Goal: Complete application form

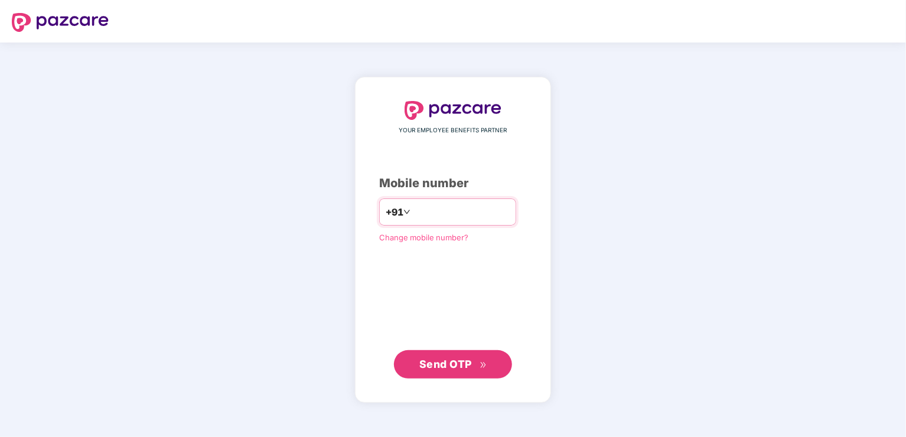
click at [463, 211] on input "number" at bounding box center [461, 211] width 97 height 19
type input "**********"
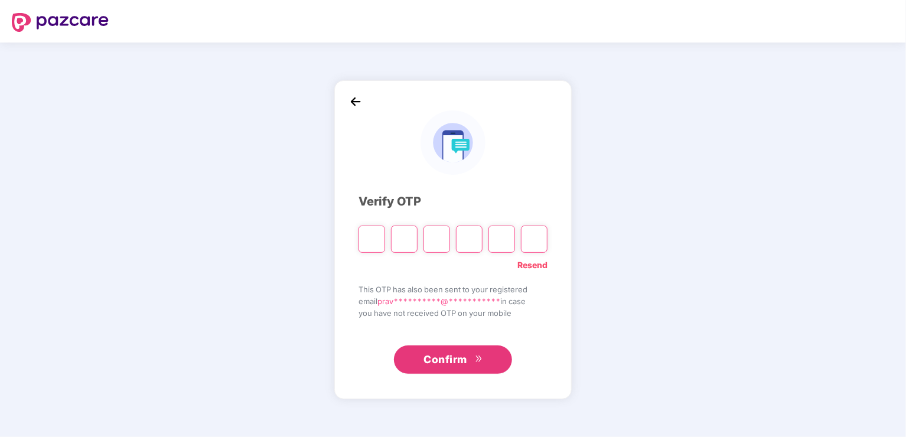
type input "*"
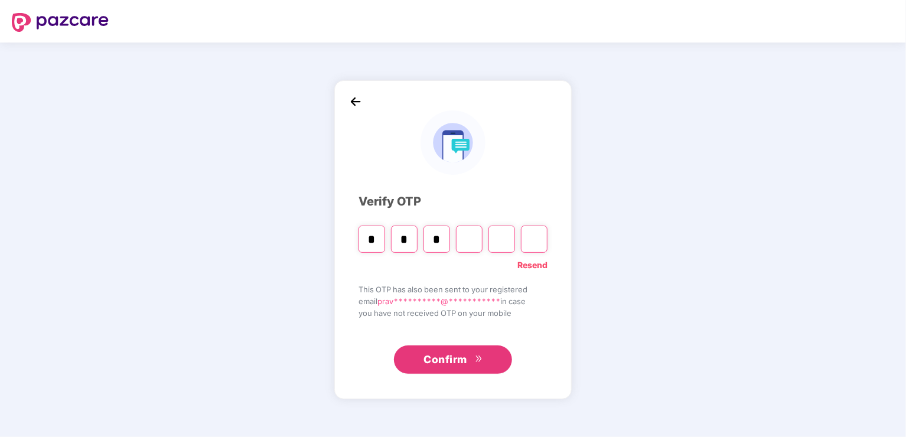
type input "*"
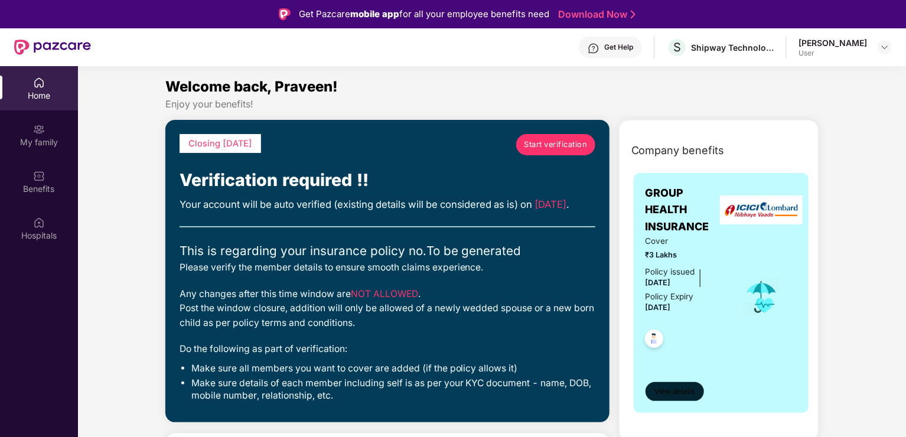
click at [674, 384] on button "View details" at bounding box center [674, 391] width 58 height 19
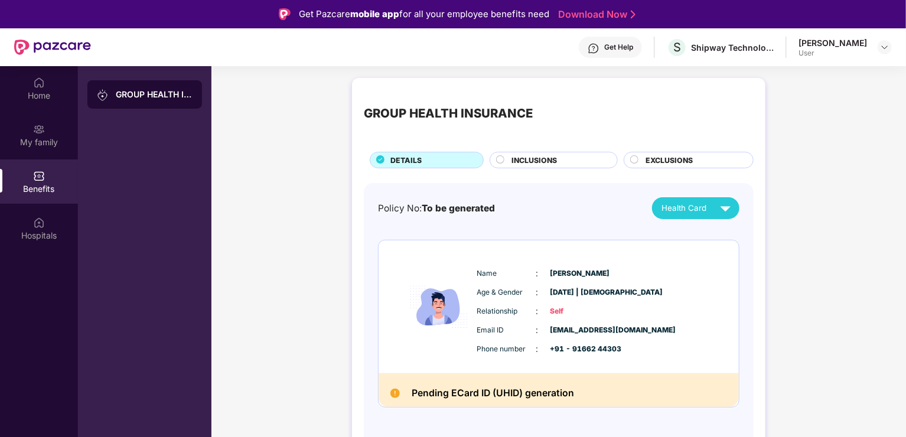
scroll to position [66, 0]
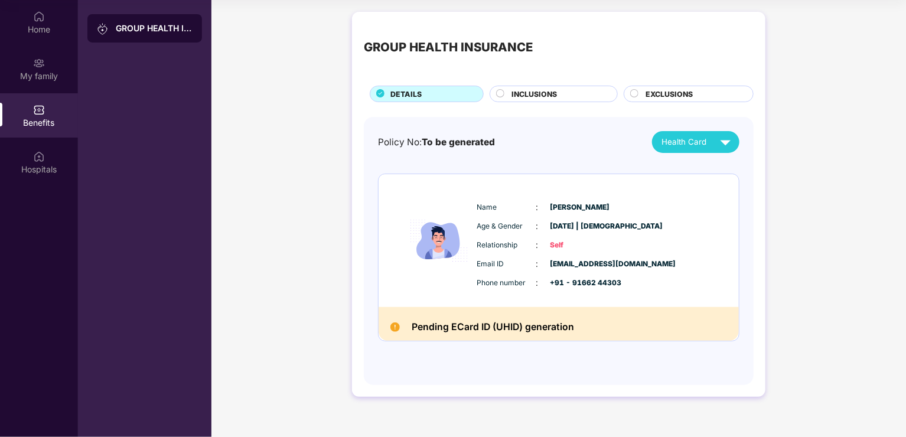
click at [537, 93] on span "INCLUSIONS" at bounding box center [533, 94] width 45 height 11
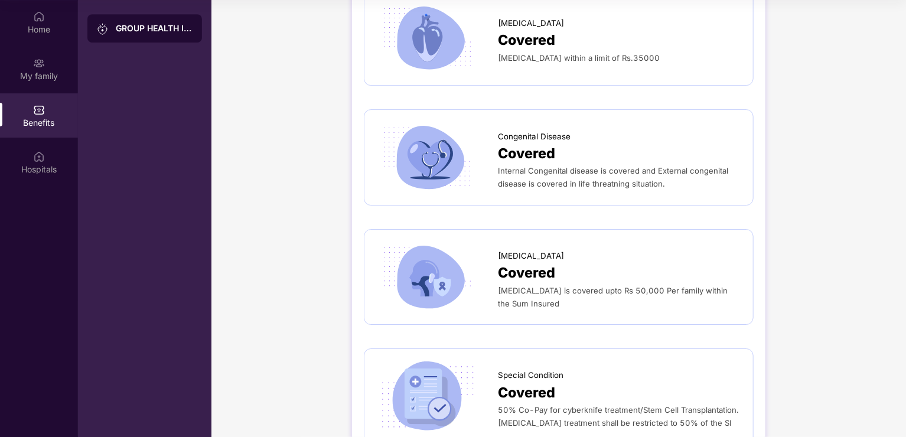
scroll to position [1902, 0]
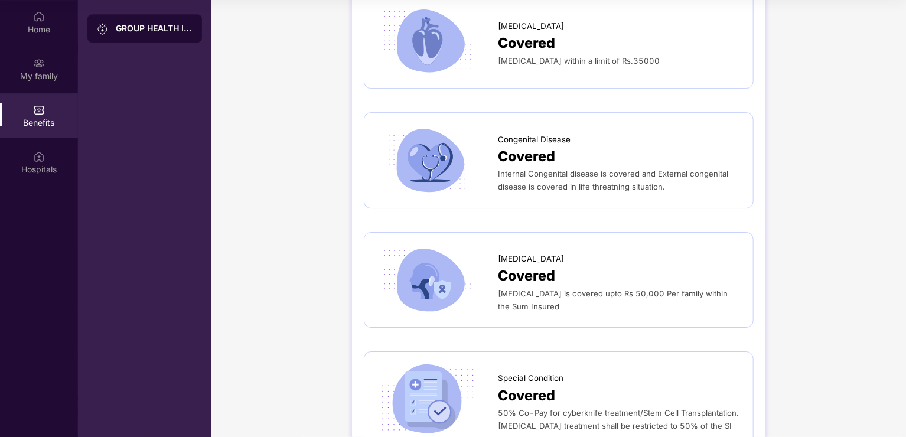
click at [512, 253] on span "[MEDICAL_DATA]" at bounding box center [531, 259] width 66 height 12
click at [512, 253] on span "Lucentis" at bounding box center [531, 259] width 66 height 12
copy span "Lucentis"
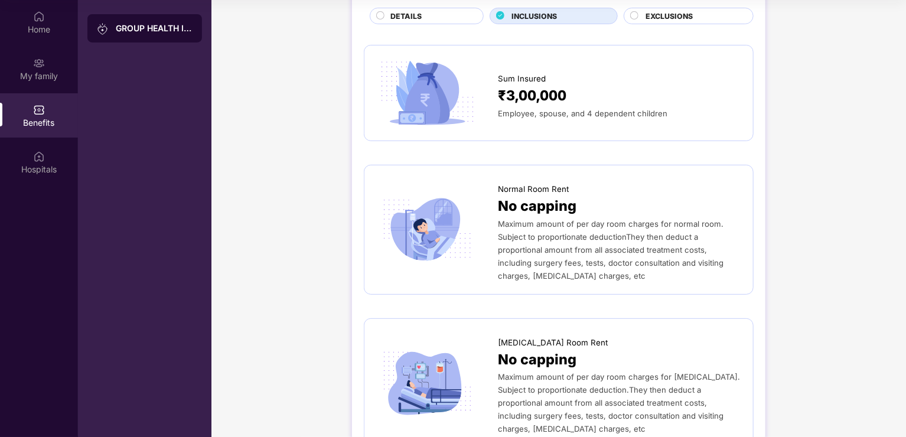
scroll to position [0, 0]
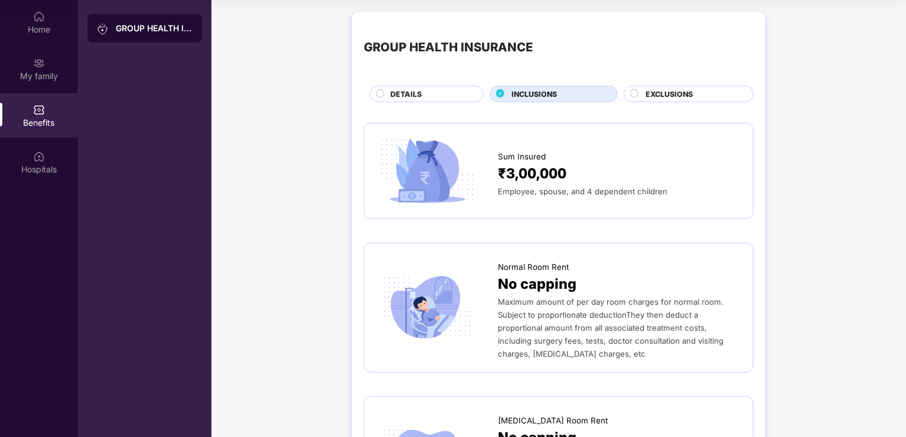
click at [659, 93] on span "EXCLUSIONS" at bounding box center [668, 94] width 47 height 11
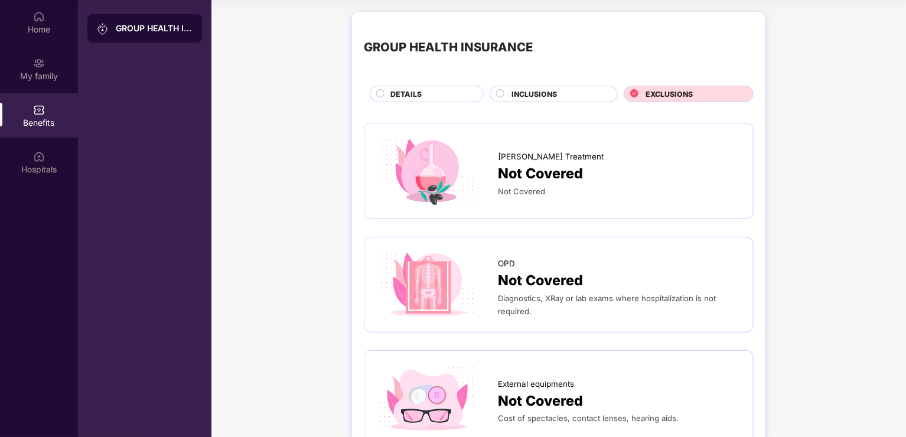
click at [398, 90] on span "DETAILS" at bounding box center [405, 94] width 31 height 11
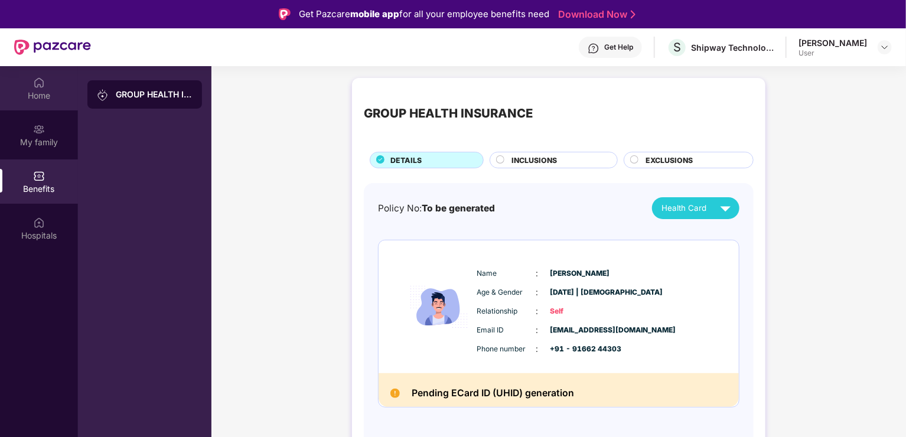
click at [46, 96] on div "Home" at bounding box center [39, 96] width 78 height 12
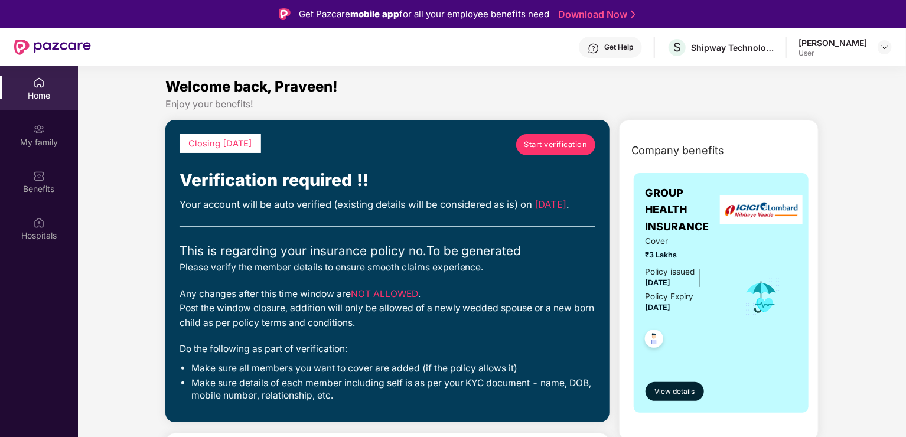
click at [564, 142] on span "Start verification" at bounding box center [555, 145] width 63 height 12
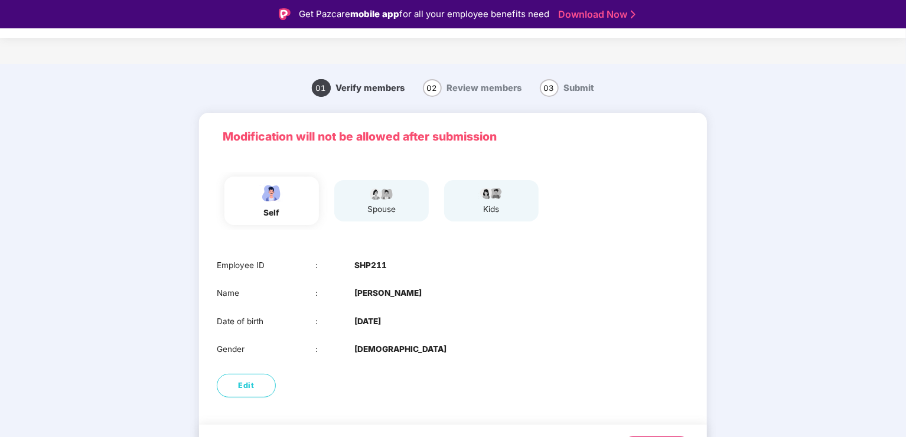
scroll to position [33, 0]
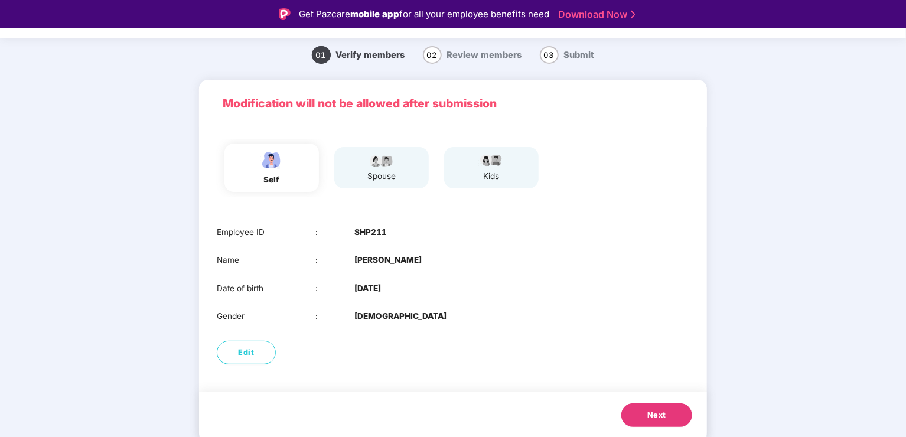
click at [647, 416] on span "Next" at bounding box center [656, 415] width 19 height 12
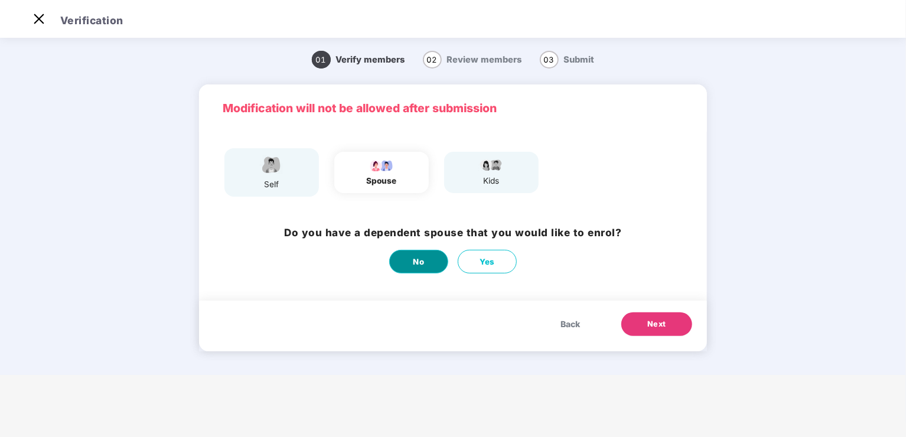
click at [435, 261] on button "No" at bounding box center [418, 262] width 59 height 24
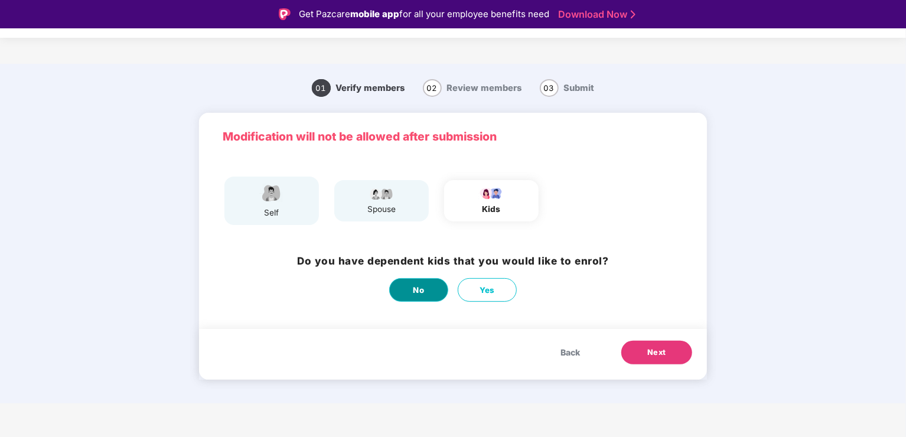
click at [424, 292] on button "No" at bounding box center [418, 290] width 59 height 24
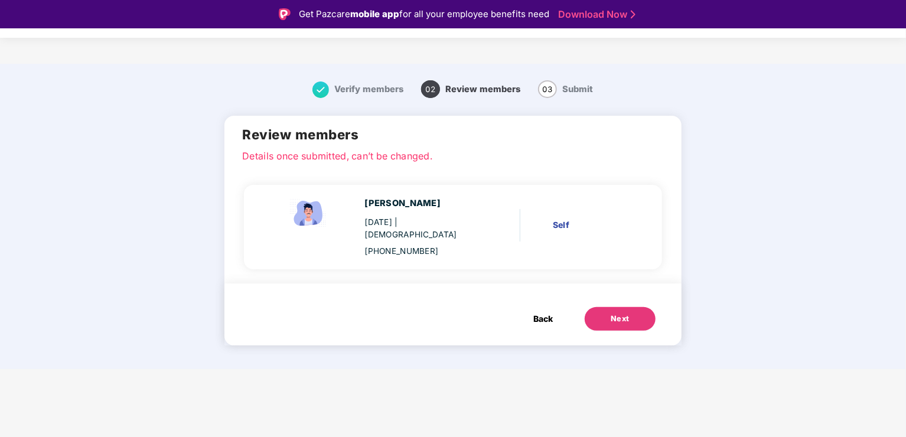
click at [621, 313] on div "Next" at bounding box center [619, 319] width 19 height 12
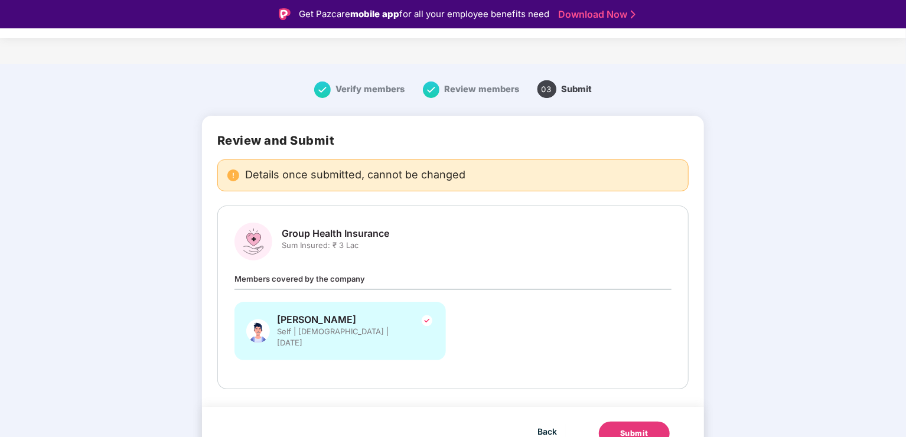
scroll to position [6, 0]
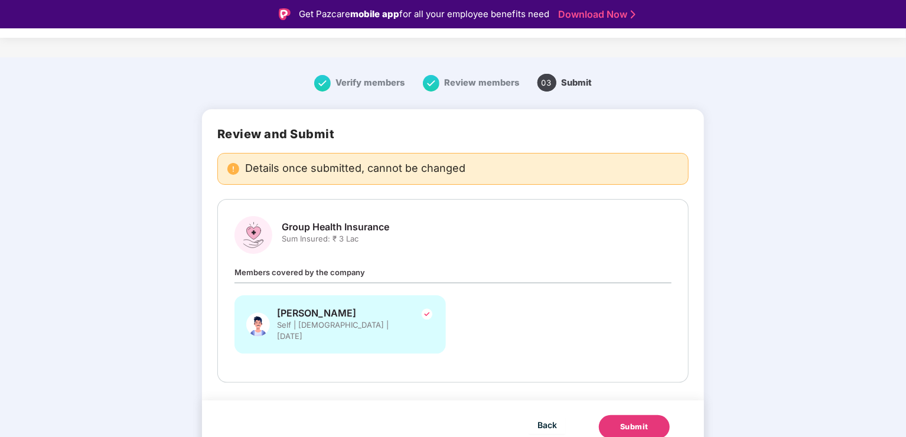
click at [428, 275] on div "Members covered by the company Praveen Mangal Self | Male | 10 Dec 1997" at bounding box center [452, 316] width 437 height 100
click at [543, 417] on span "Back" at bounding box center [546, 424] width 19 height 15
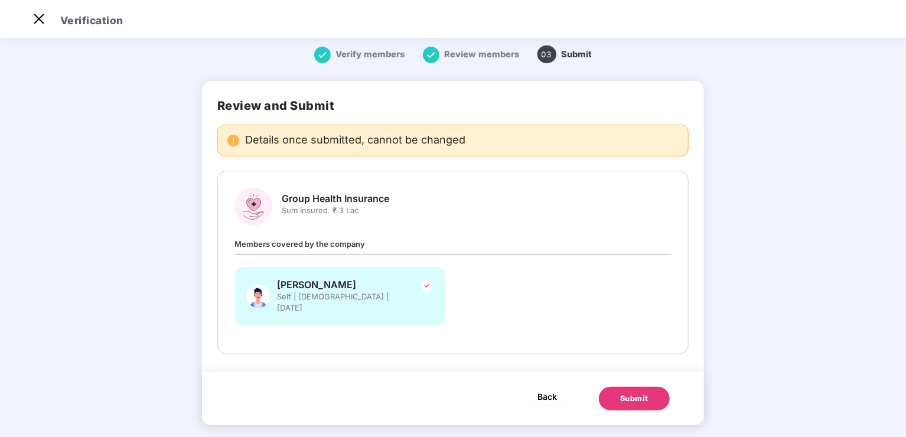
scroll to position [0, 0]
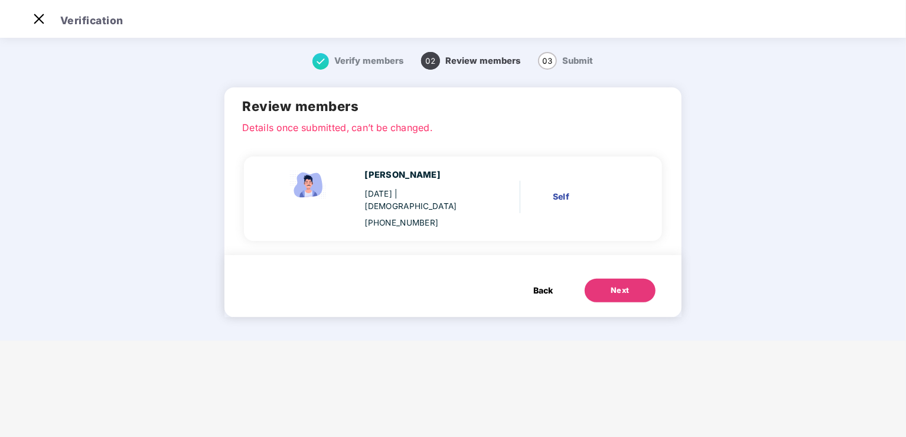
click at [544, 284] on span "Back" at bounding box center [542, 290] width 19 height 13
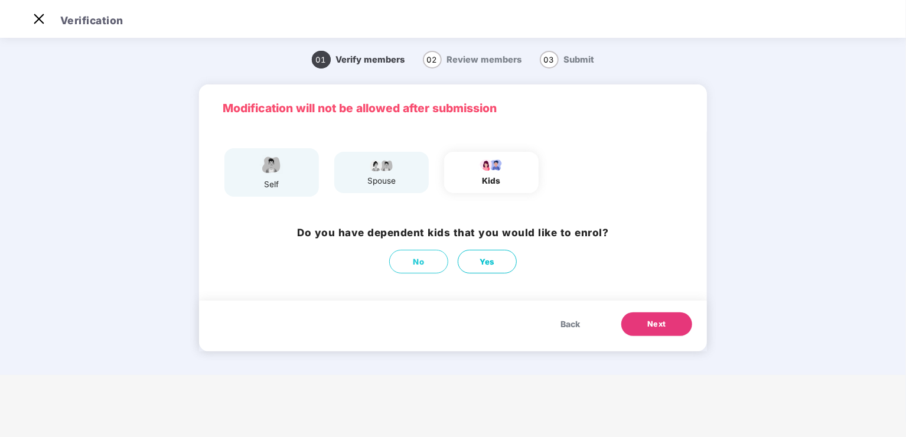
click at [262, 175] on img at bounding box center [272, 164] width 30 height 21
click at [353, 174] on div "spouse" at bounding box center [381, 172] width 94 height 41
click at [565, 325] on span "Back" at bounding box center [569, 324] width 19 height 13
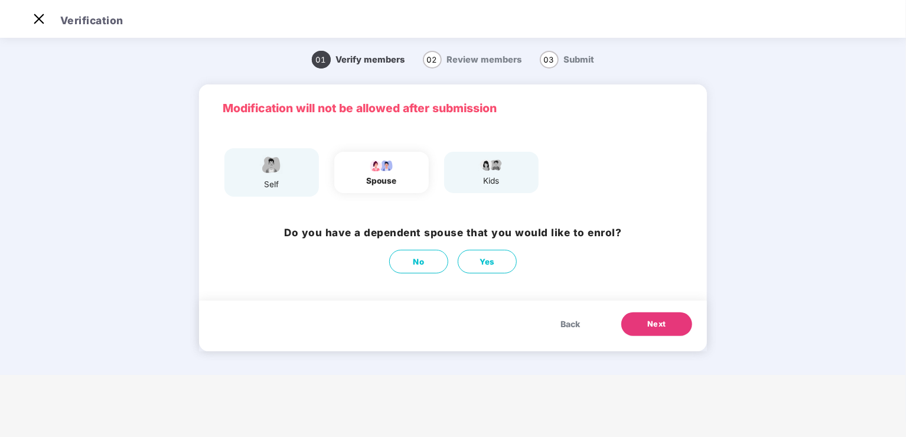
click at [480, 275] on div "Do you have a dependent spouse that you would like to enrol? No Yes" at bounding box center [453, 249] width 508 height 60
click at [486, 267] on span "Yes" at bounding box center [486, 262] width 15 height 12
select select "******"
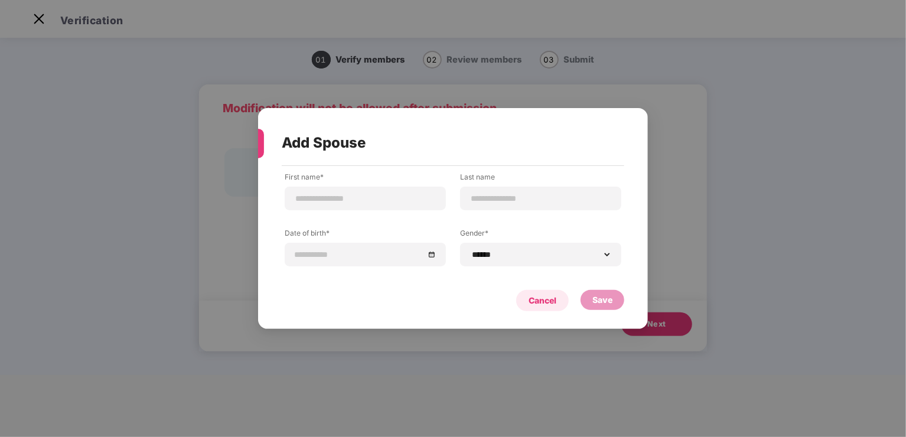
click at [547, 308] on div "Cancel" at bounding box center [542, 300] width 53 height 21
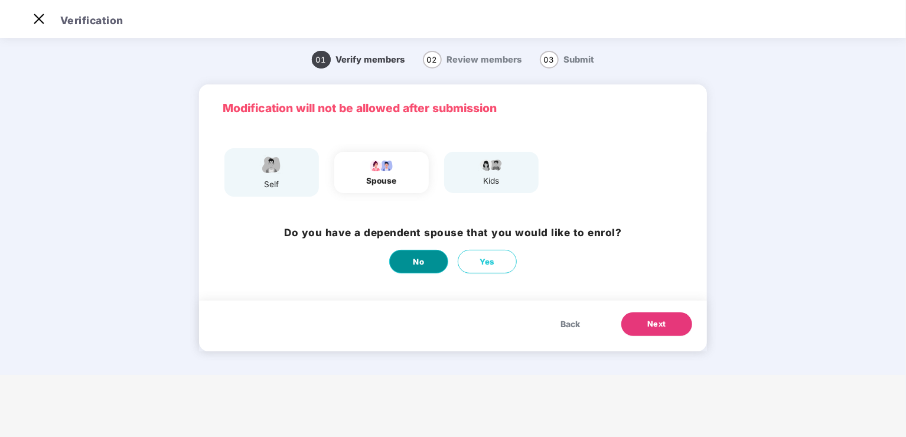
click at [416, 264] on span "No" at bounding box center [418, 262] width 11 height 12
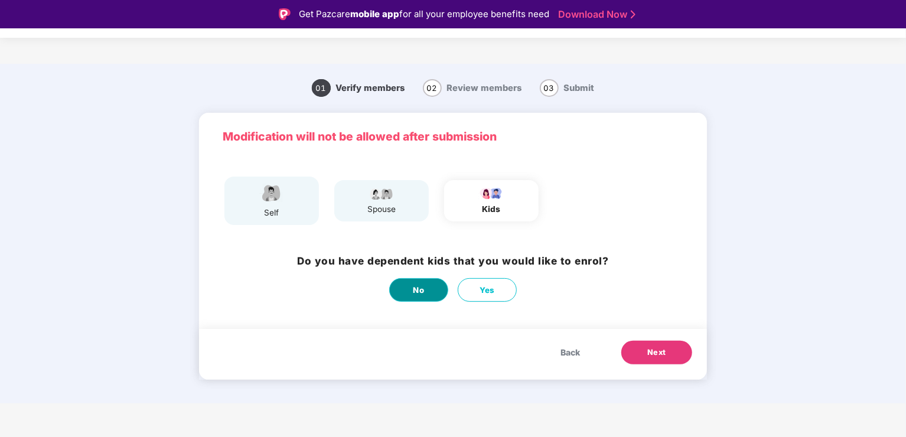
click at [422, 293] on span "No" at bounding box center [418, 290] width 11 height 12
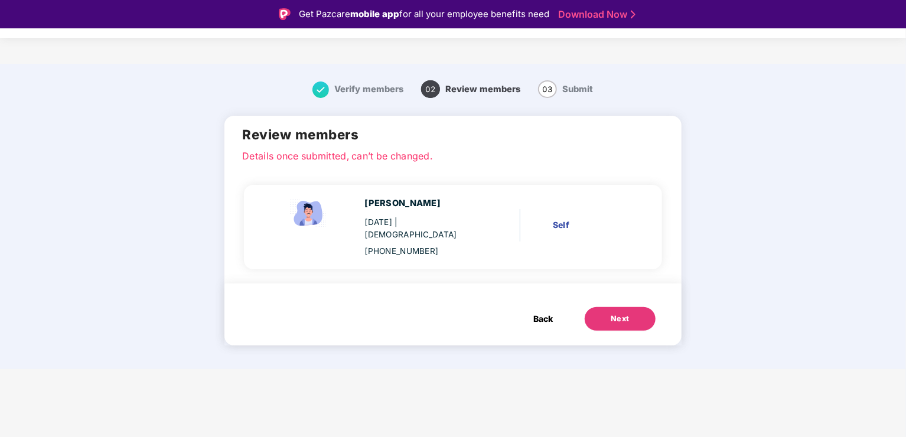
click at [604, 307] on button "Next" at bounding box center [619, 319] width 71 height 24
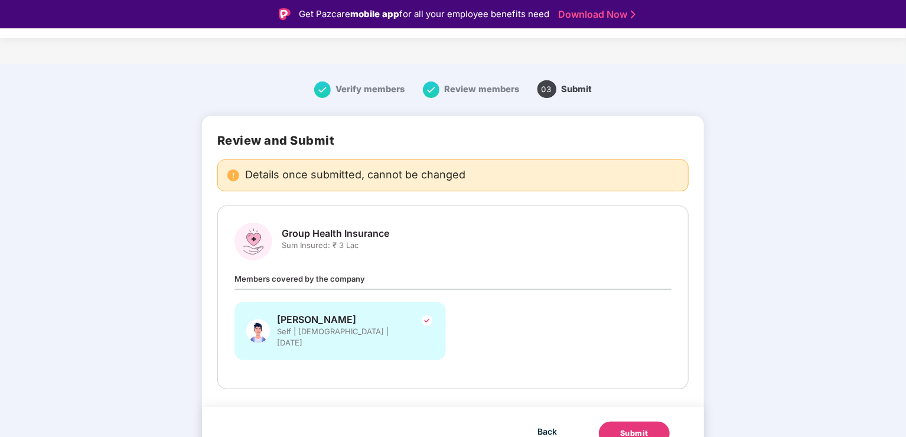
scroll to position [28, 0]
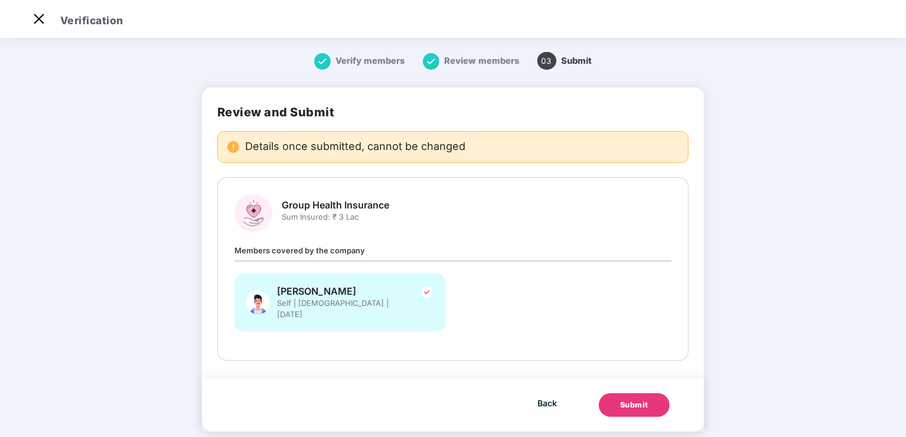
click at [632, 399] on div "Submit" at bounding box center [634, 405] width 28 height 12
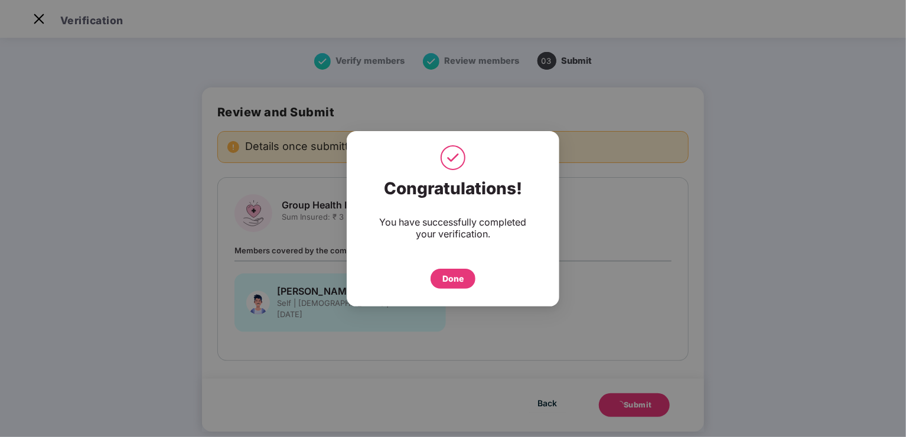
click at [454, 274] on div "Done" at bounding box center [452, 278] width 21 height 13
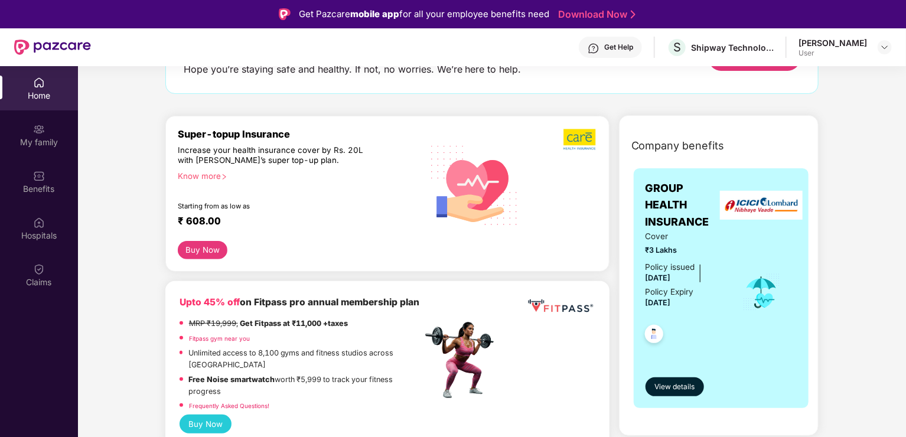
scroll to position [104, 0]
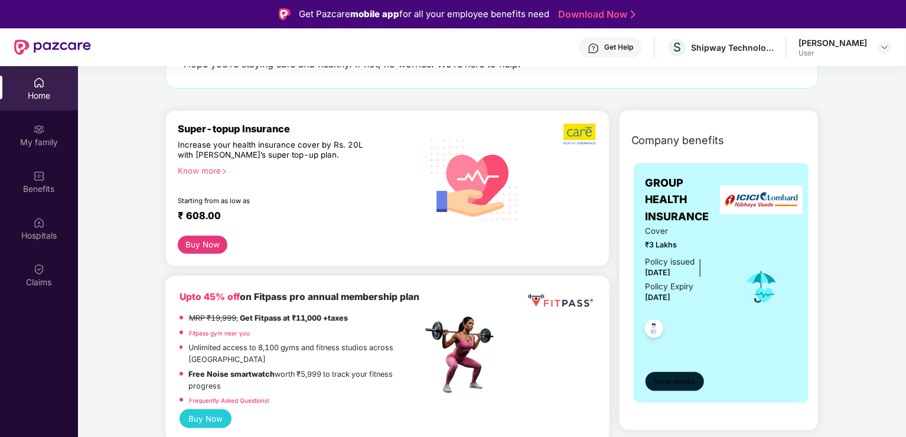
click at [682, 383] on span "View details" at bounding box center [674, 381] width 40 height 11
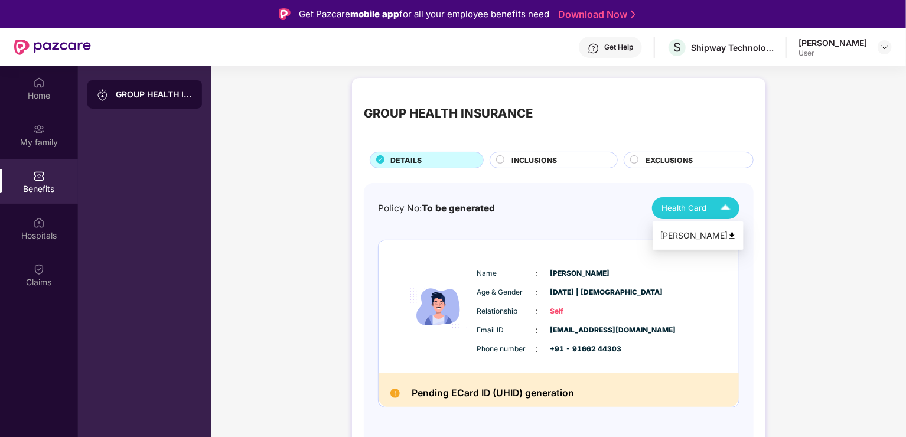
click at [678, 210] on span "Health Card" at bounding box center [683, 208] width 45 height 12
click at [379, 214] on div "Policy No: To be generated" at bounding box center [436, 208] width 117 height 14
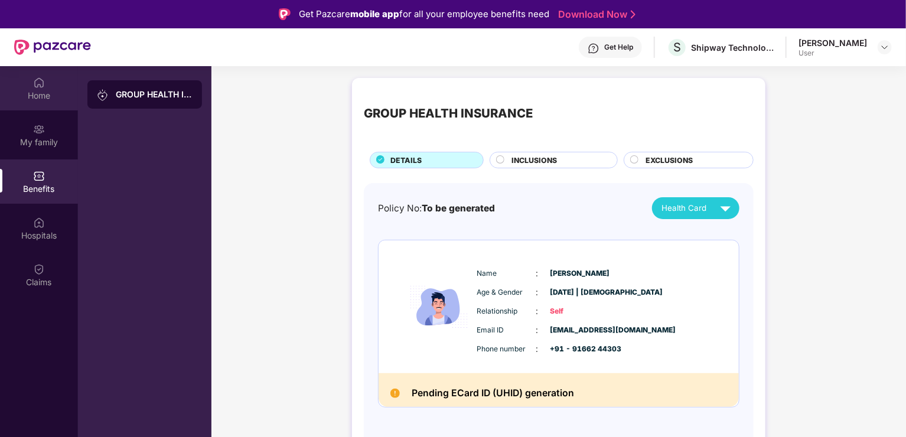
click at [53, 83] on div "Home" at bounding box center [39, 88] width 78 height 44
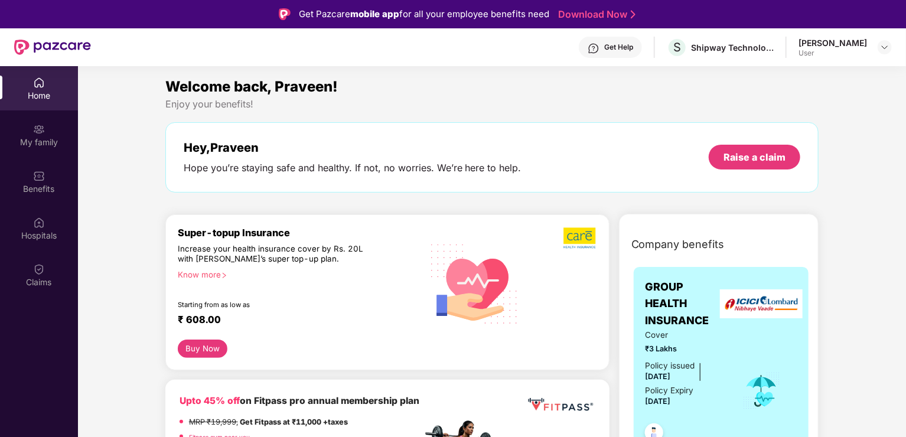
click at [892, 27] on div "Get Pazcare mobile app for all your employee benefits need Download Now" at bounding box center [453, 14] width 906 height 28
click at [880, 48] on img at bounding box center [884, 47] width 9 height 9
click at [829, 74] on div "Logout" at bounding box center [828, 75] width 153 height 23
